Goal: Register for event/course

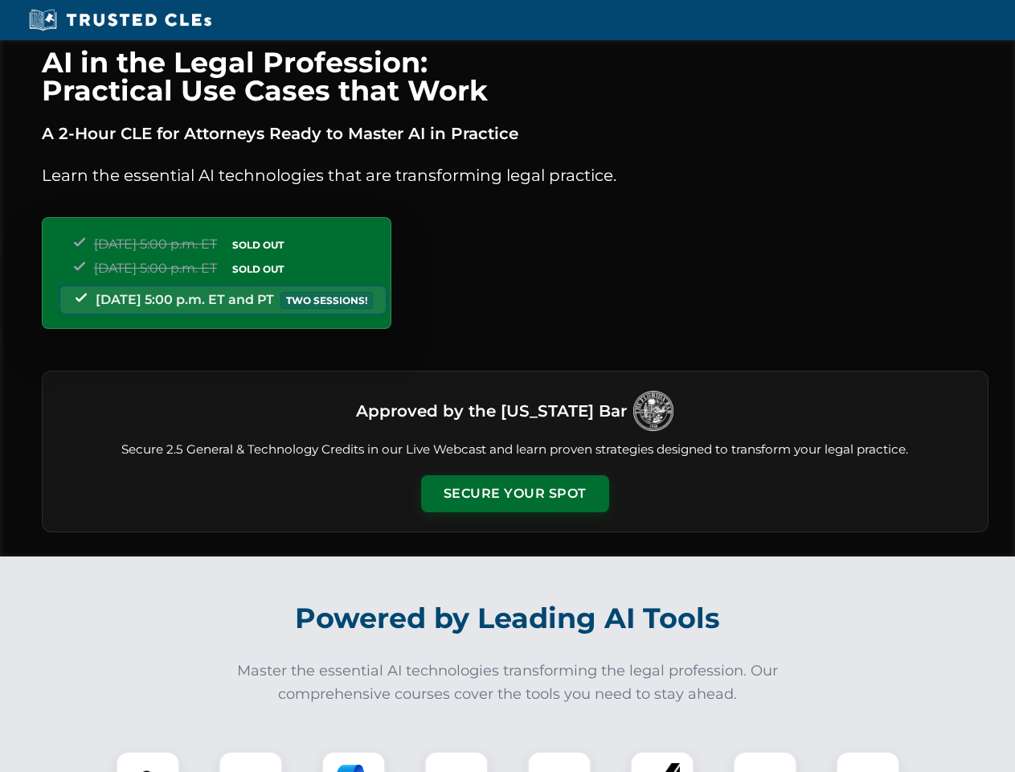
click at [514, 494] on button "Secure Your Spot" at bounding box center [515, 493] width 188 height 37
click at [148, 761] on img at bounding box center [148, 783] width 47 height 47
click at [251, 761] on div at bounding box center [251, 783] width 64 height 64
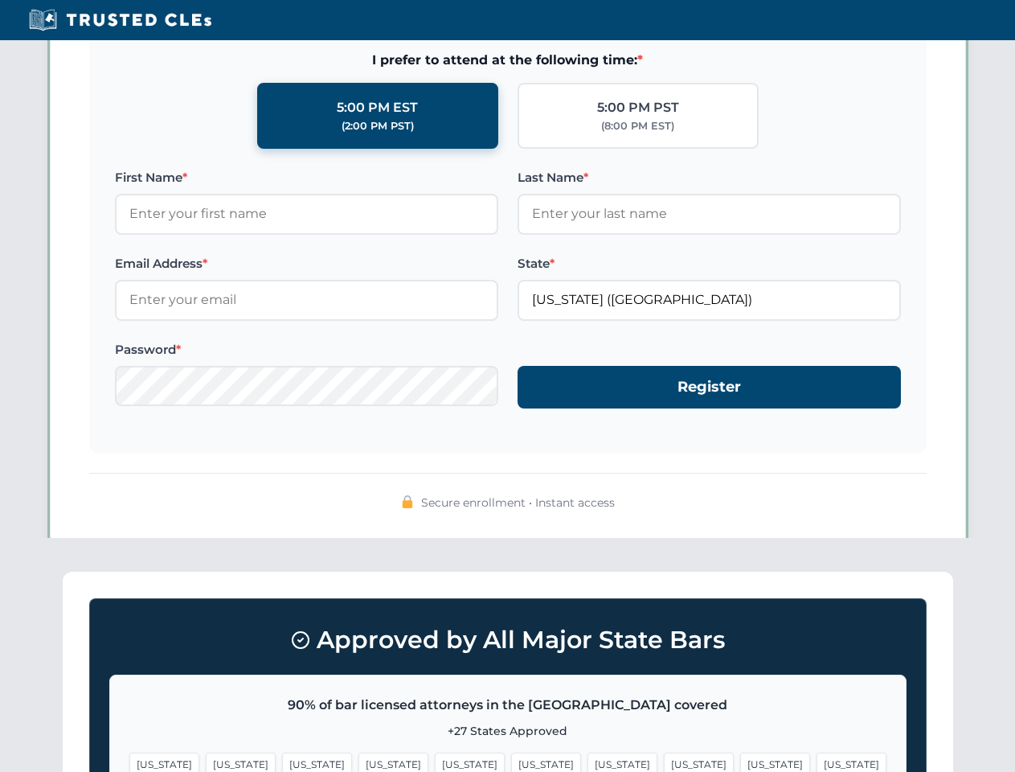
click at [740, 761] on span "[US_STATE]" at bounding box center [775, 763] width 70 height 23
